Goal: Task Accomplishment & Management: Manage account settings

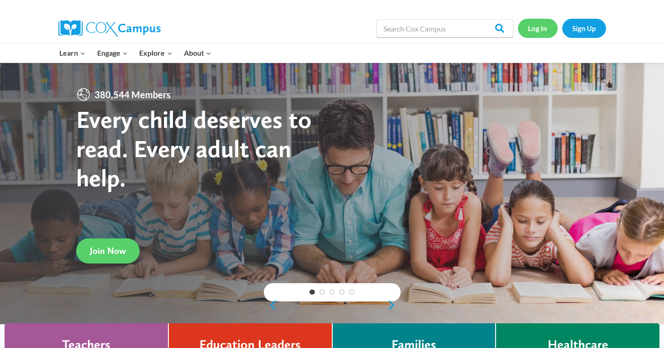
click at [545, 29] on link "Log In" at bounding box center [538, 28] width 40 height 19
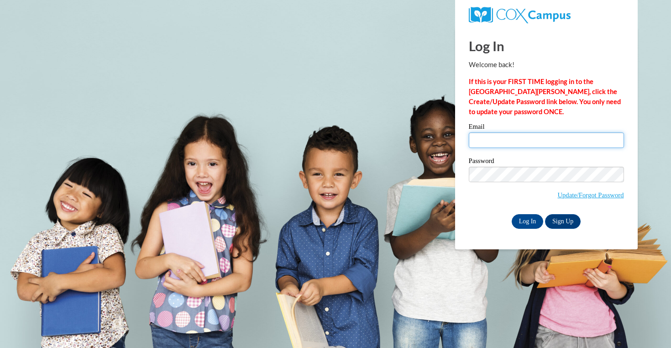
click at [500, 144] on input "Email" at bounding box center [546, 140] width 155 height 16
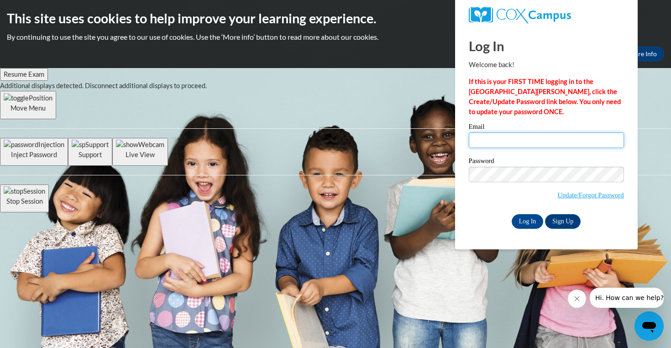
click at [499, 137] on input "Email" at bounding box center [546, 140] width 155 height 16
click at [348, 91] on body "This site uses cookies to help improve your learning experience. By continuing …" at bounding box center [335, 174] width 671 height 348
click at [457, 56] on div "Log In Welcome back! If this is your FIRST TIME logging in to the [GEOGRAPHIC_D…" at bounding box center [546, 138] width 196 height 222
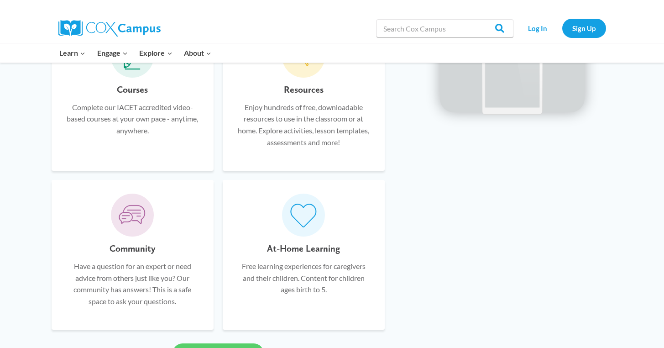
scroll to position [591, 0]
